Goal: Navigation & Orientation: Find specific page/section

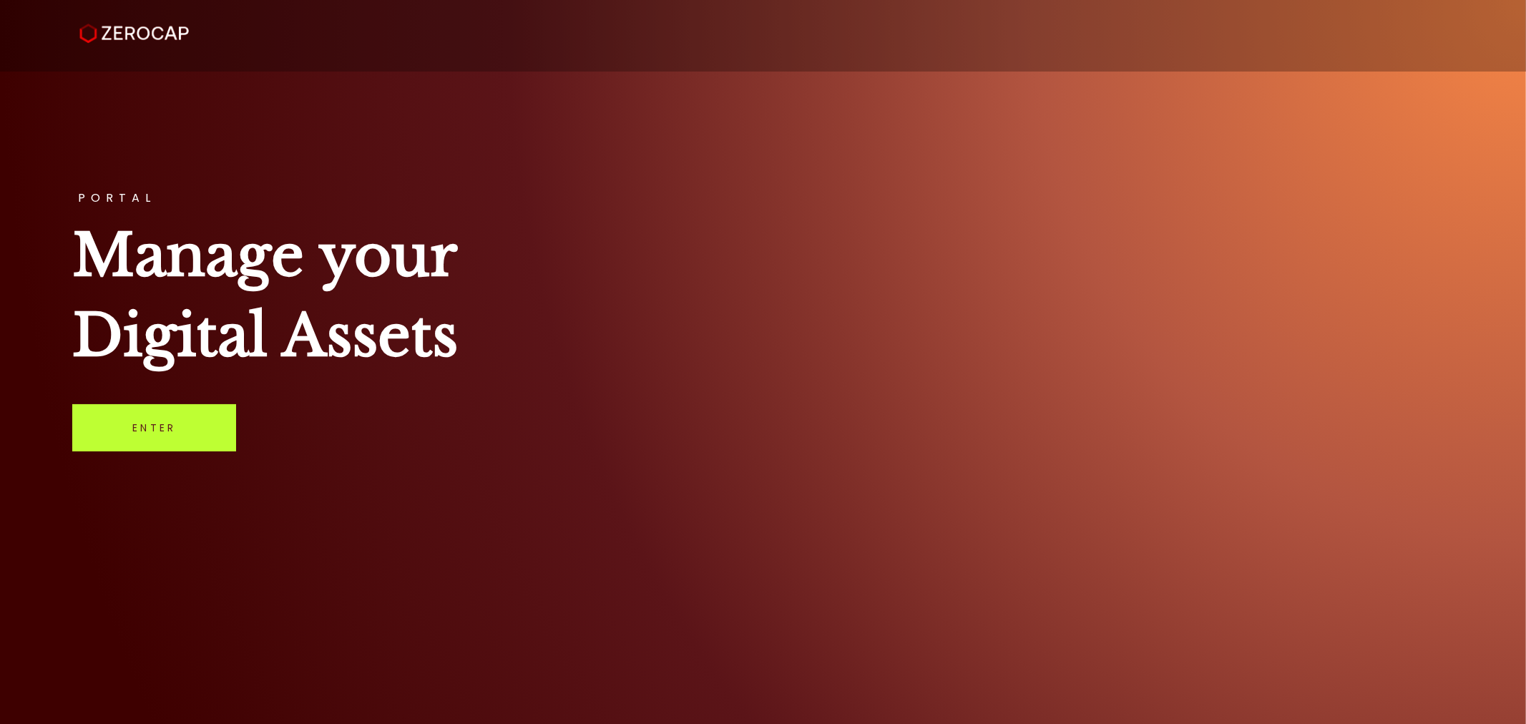
click at [180, 431] on link "Enter" at bounding box center [154, 427] width 164 height 47
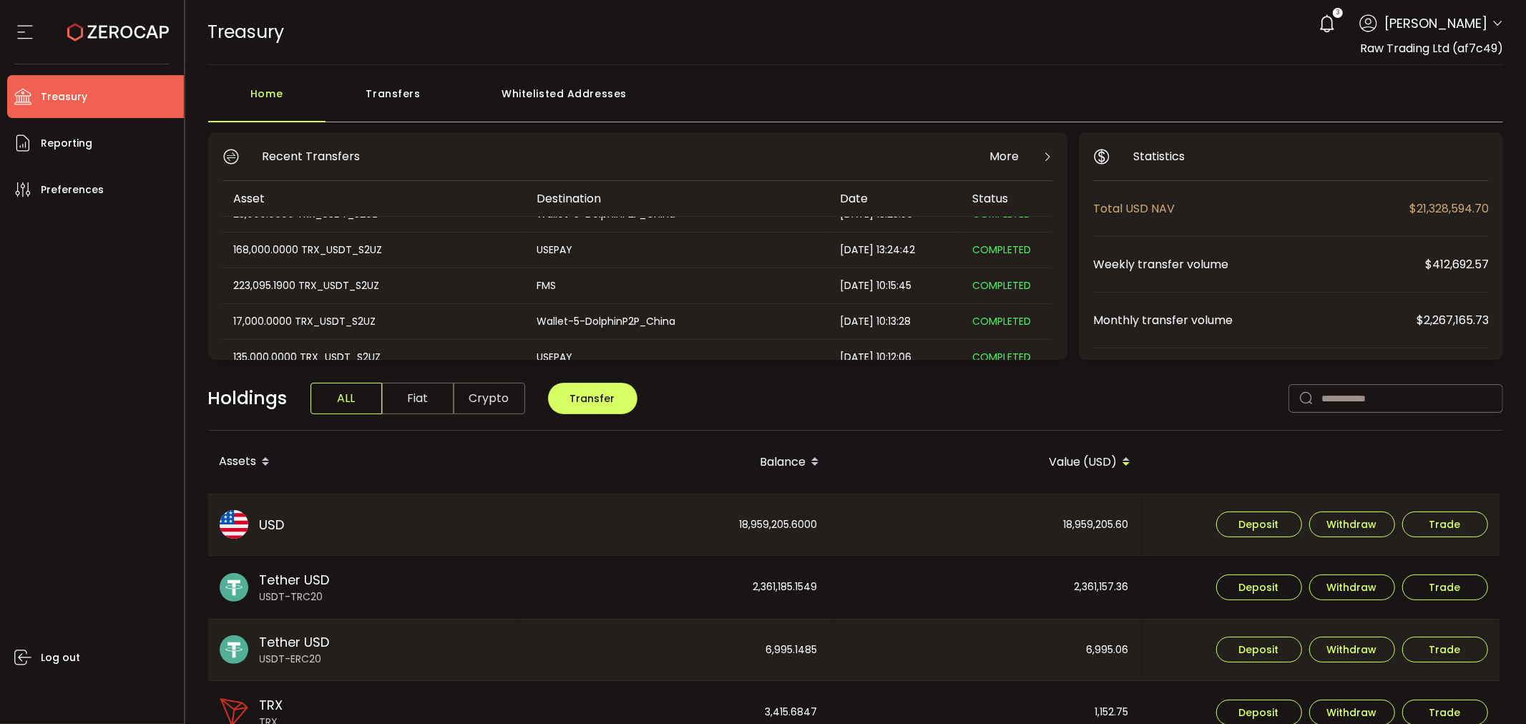
scroll to position [134, 0]
